Goal: Task Accomplishment & Management: Manage account settings

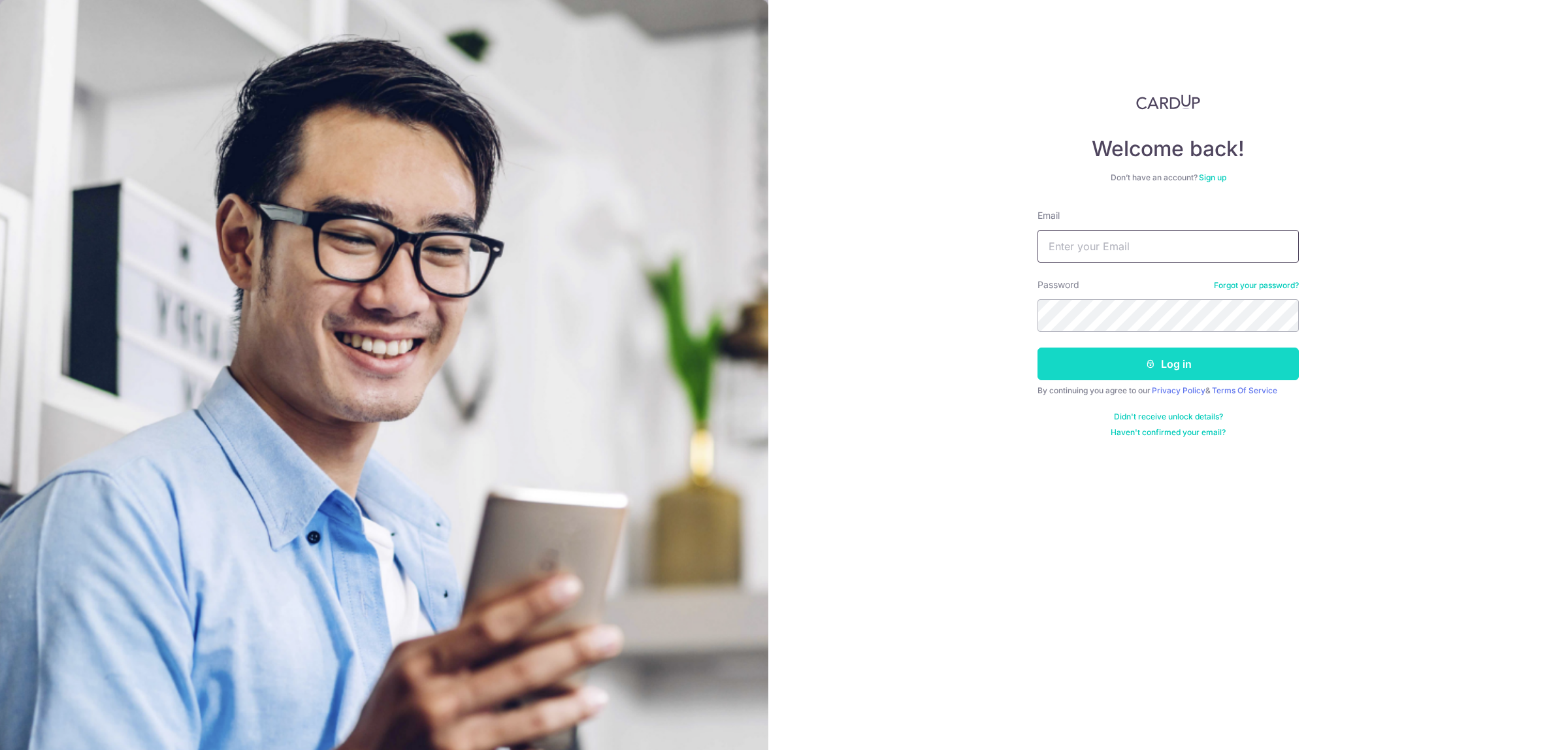
type input "[EMAIL_ADDRESS][DOMAIN_NAME]"
click at [1130, 359] on button "Log in" at bounding box center [1168, 364] width 261 height 33
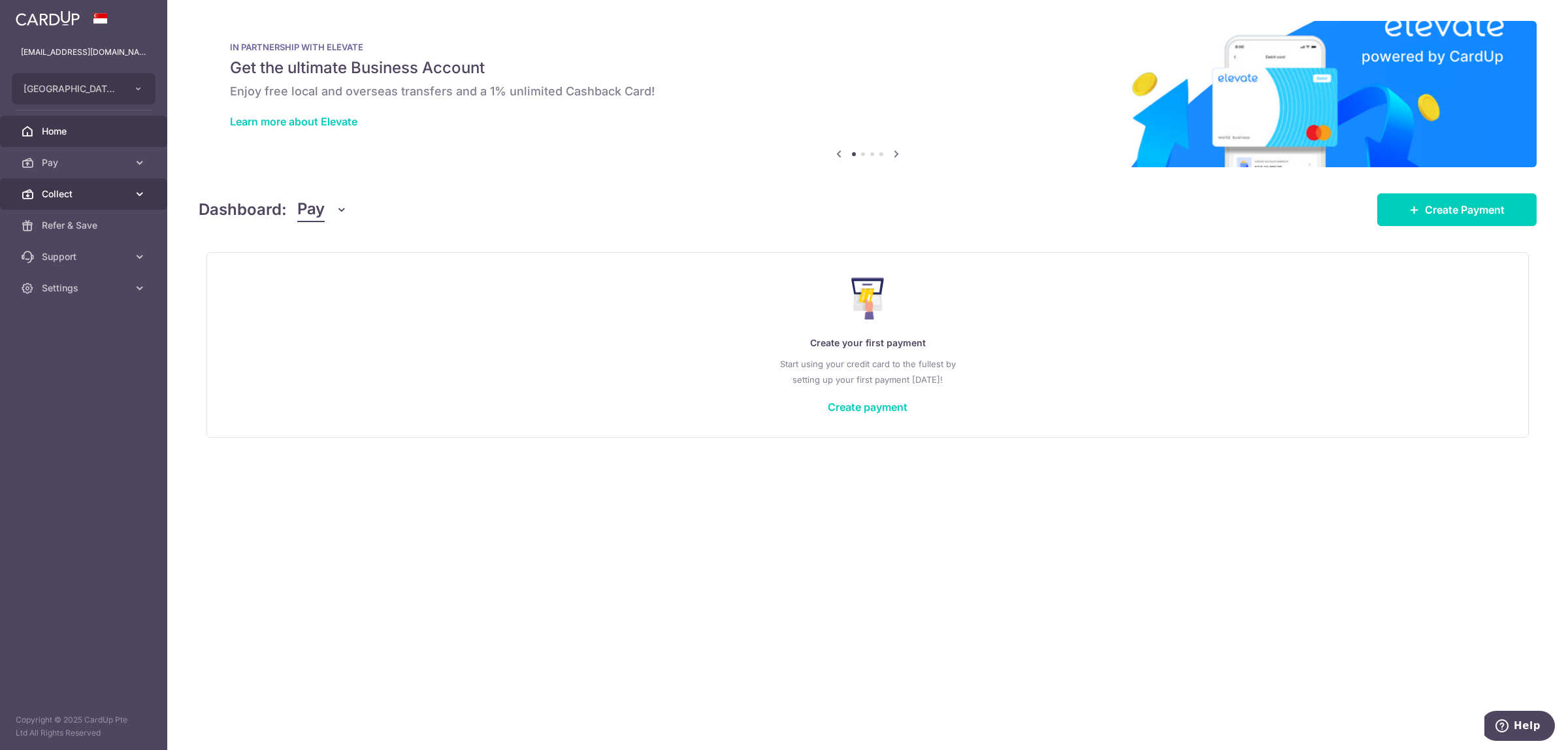
click at [118, 197] on span "Collect" at bounding box center [85, 194] width 86 height 13
click at [105, 219] on span "Dashboard" at bounding box center [85, 225] width 86 height 13
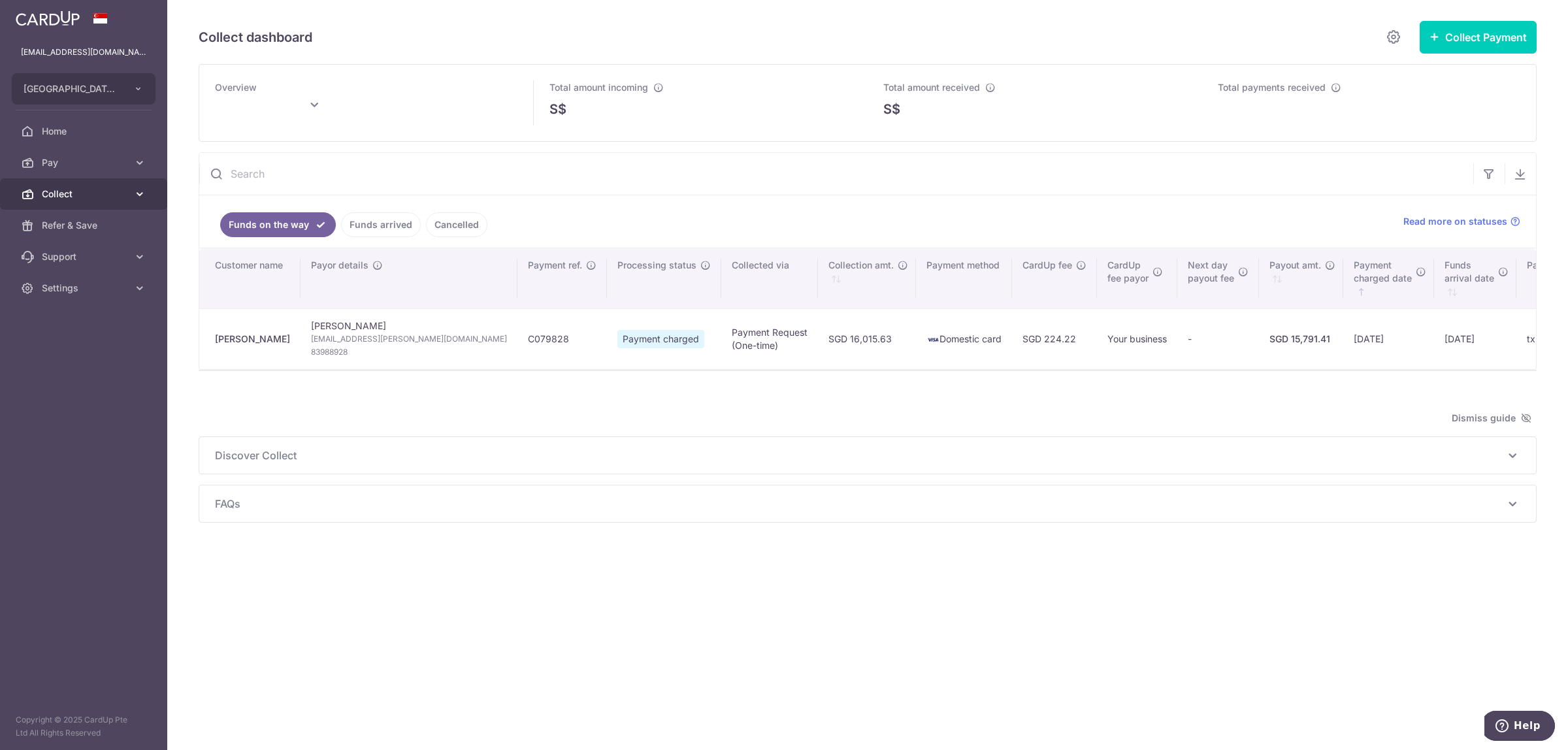
click at [119, 194] on span "Collect" at bounding box center [85, 194] width 86 height 13
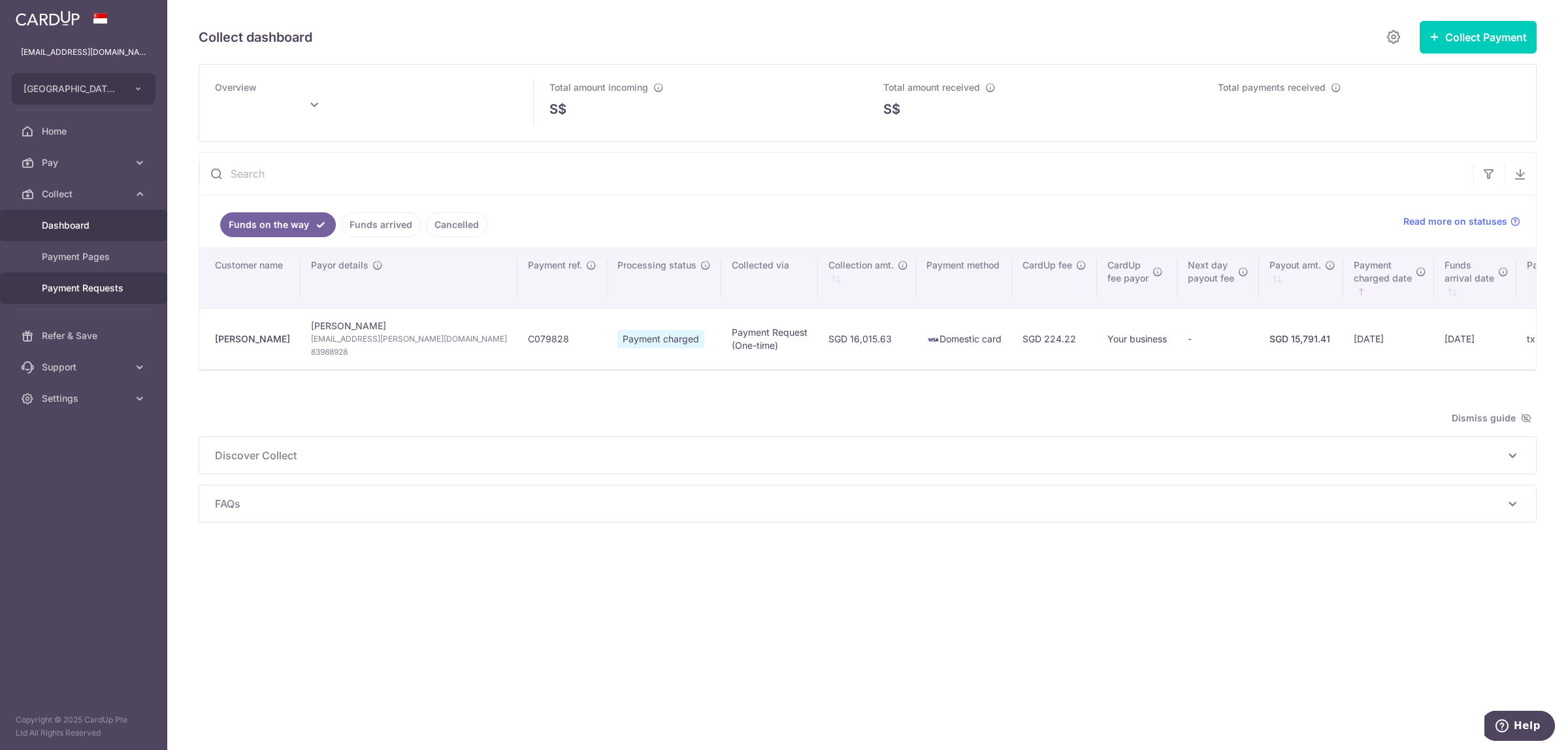
click at [109, 285] on span "Payment Requests" at bounding box center [85, 288] width 86 height 13
type input "[DATE]"
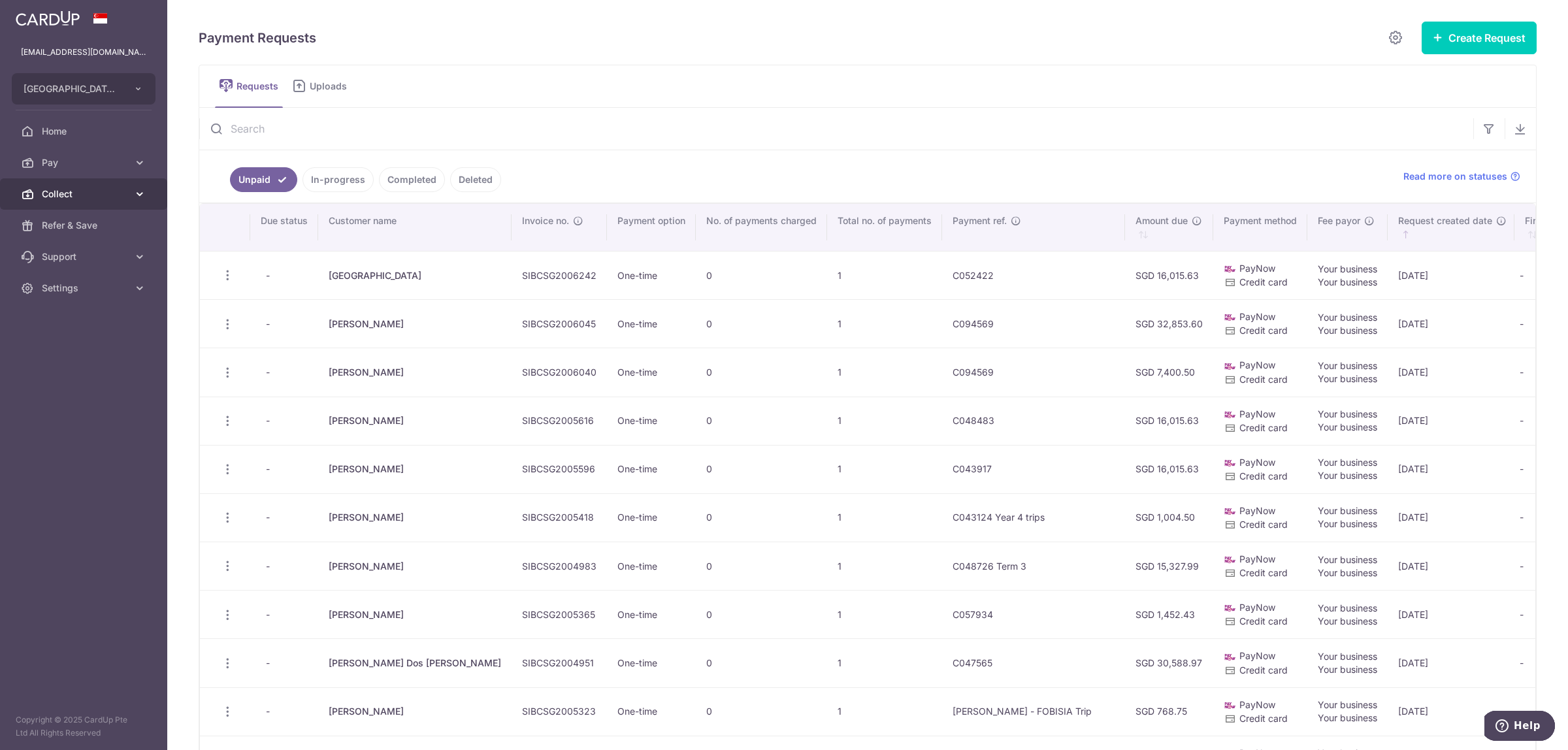
click at [90, 191] on span "Collect" at bounding box center [85, 194] width 86 height 13
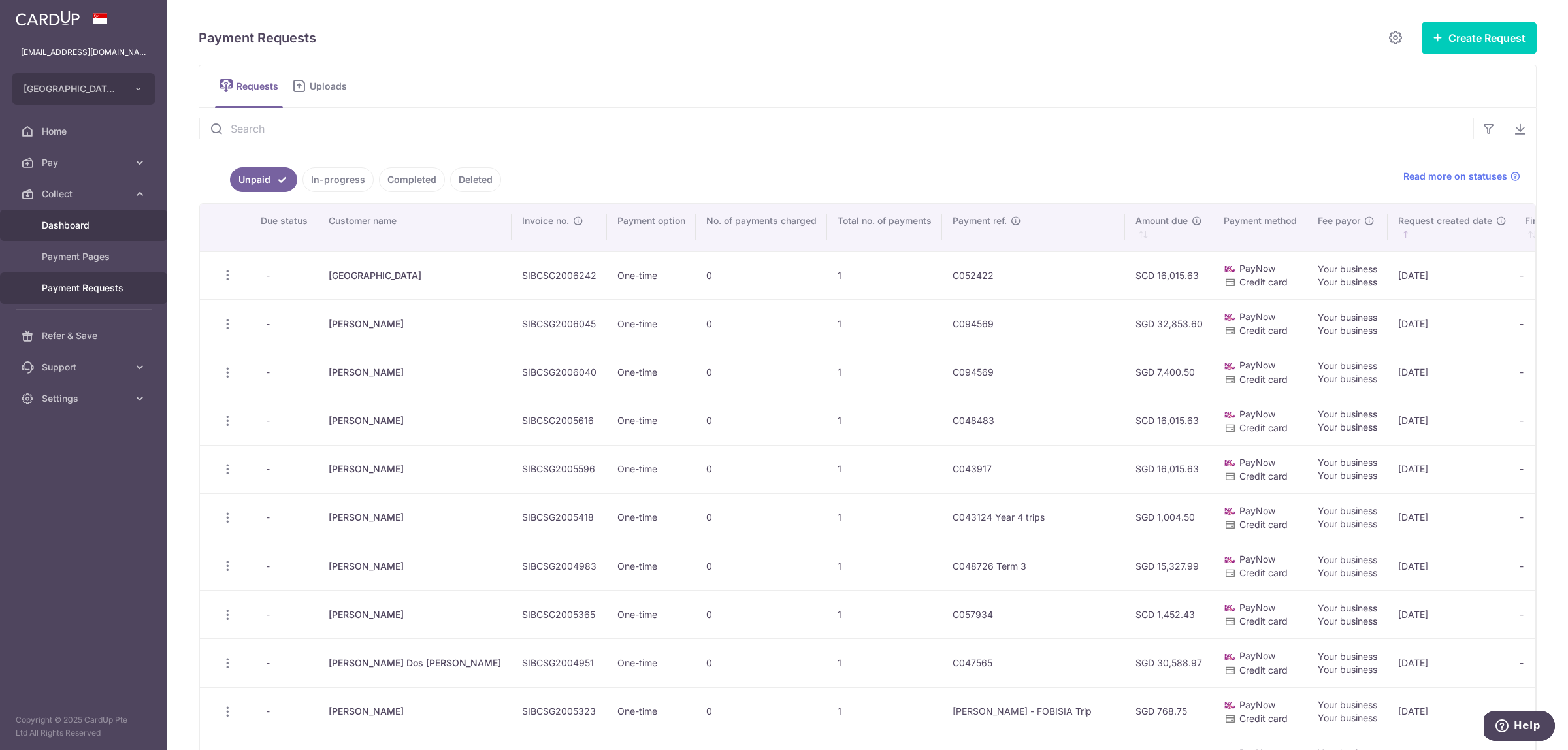
click at [82, 229] on span "Dashboard" at bounding box center [85, 225] width 86 height 13
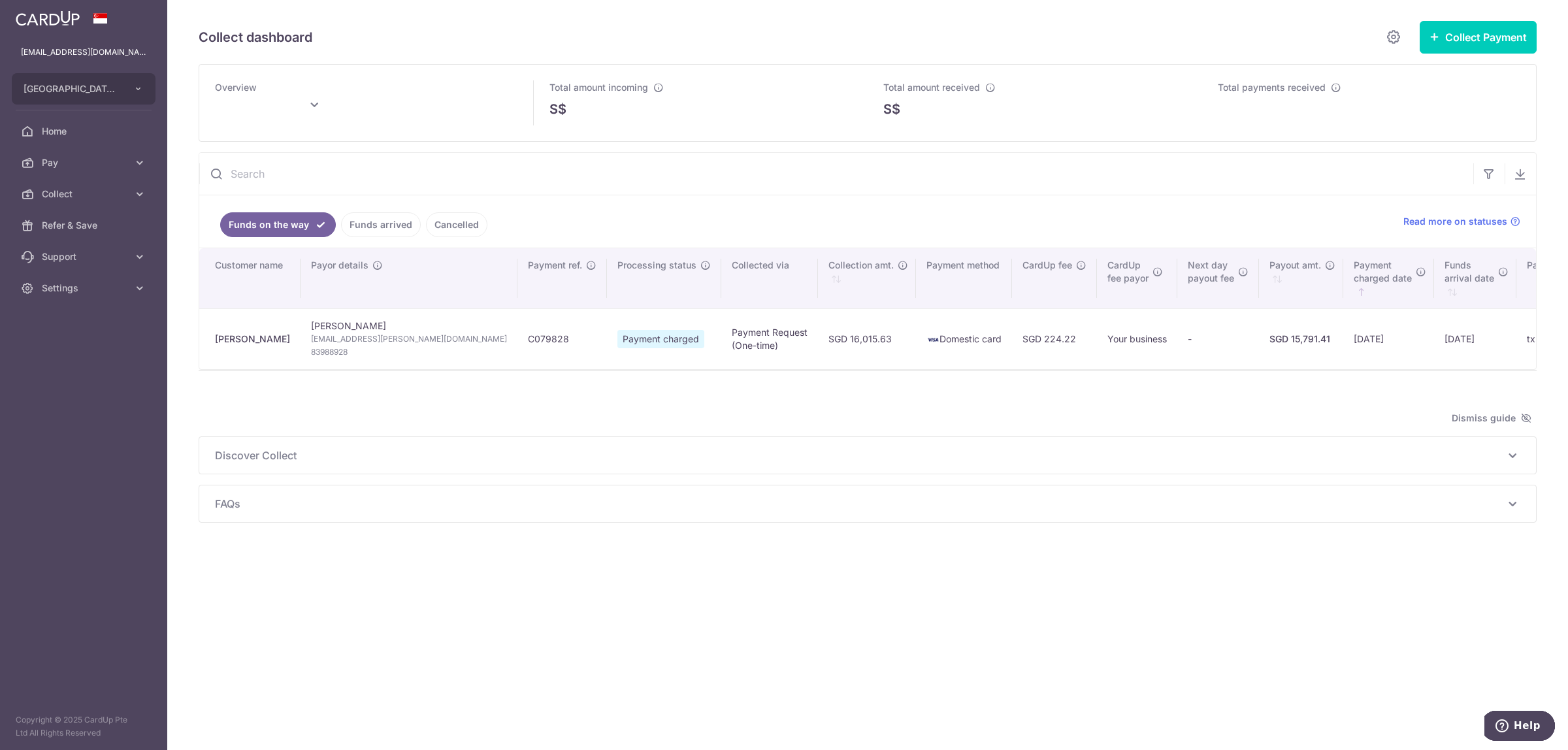
type input "[DATE]"
